Goal: Task Accomplishment & Management: Use online tool/utility

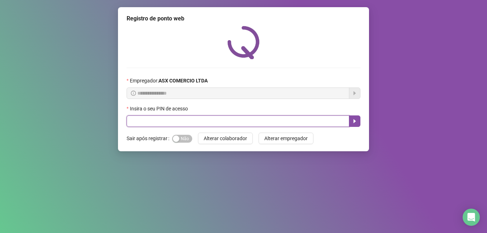
click at [205, 120] on input "text" at bounding box center [238, 121] width 223 height 11
type input "*****"
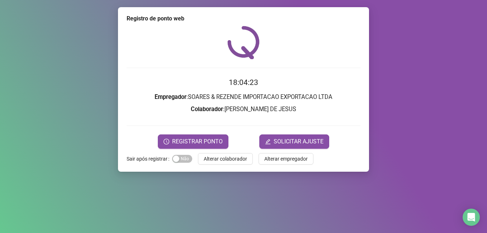
drag, startPoint x: 219, startPoint y: 138, endPoint x: 177, endPoint y: 122, distance: 45.1
click at [216, 130] on form "18:04:23 Empregador : SOARES & REZENDE IMPORTACAO EXPORTACAO LTDA Colaborador :…" at bounding box center [244, 113] width 234 height 72
click at [201, 140] on span "REGISTRAR PONTO" at bounding box center [197, 141] width 51 height 9
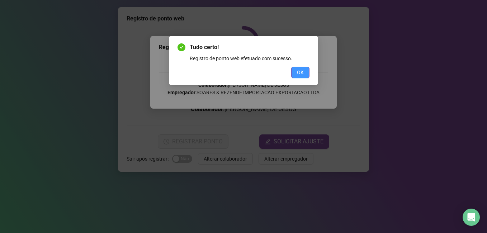
drag, startPoint x: 304, startPoint y: 70, endPoint x: 218, endPoint y: 136, distance: 108.0
click at [304, 70] on span "OK" at bounding box center [300, 73] width 7 height 8
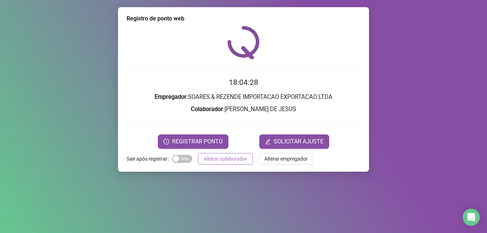
drag, startPoint x: 230, startPoint y: 160, endPoint x: 227, endPoint y: 157, distance: 4.6
click at [230, 160] on span "Alterar colaborador" at bounding box center [225, 159] width 43 height 8
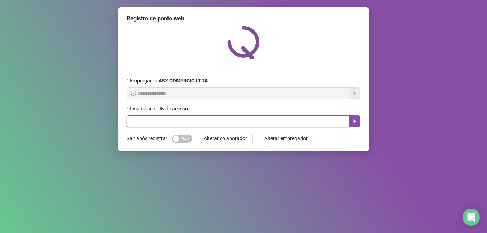
click at [197, 122] on input "text" at bounding box center [238, 121] width 223 height 11
type input "*****"
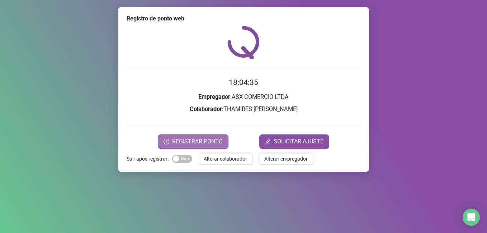
drag, startPoint x: 208, startPoint y: 140, endPoint x: 207, endPoint y: 147, distance: 6.5
click at [208, 142] on span "REGISTRAR PONTO" at bounding box center [197, 141] width 51 height 9
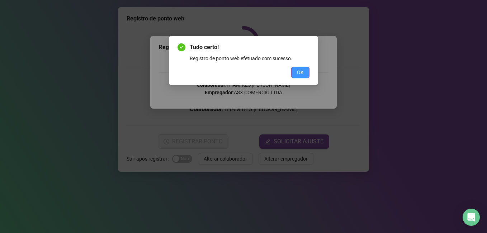
click at [303, 72] on span "OK" at bounding box center [300, 73] width 7 height 8
